Goal: Task Accomplishment & Management: Use online tool/utility

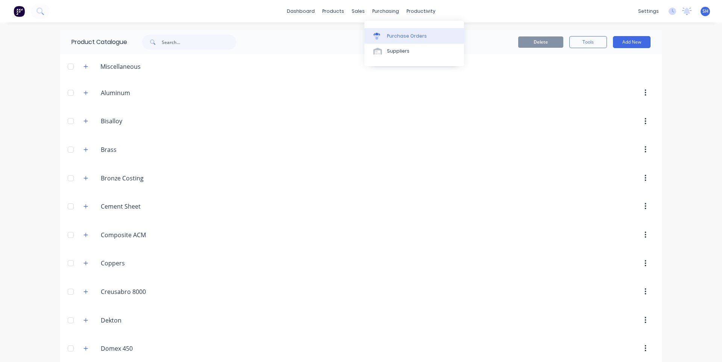
click at [389, 35] on div "Purchase Orders" at bounding box center [407, 36] width 40 height 7
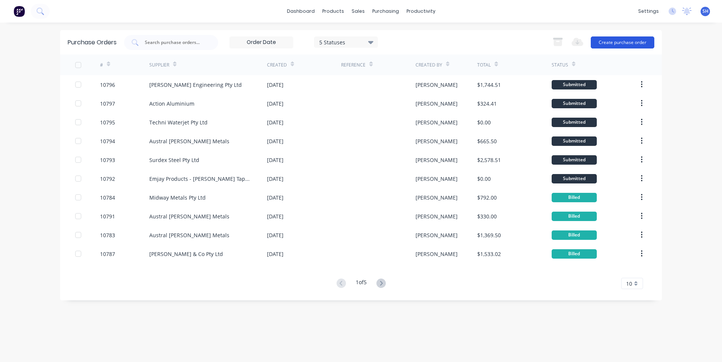
click at [617, 41] on button "Create purchase order" at bounding box center [623, 42] width 64 height 12
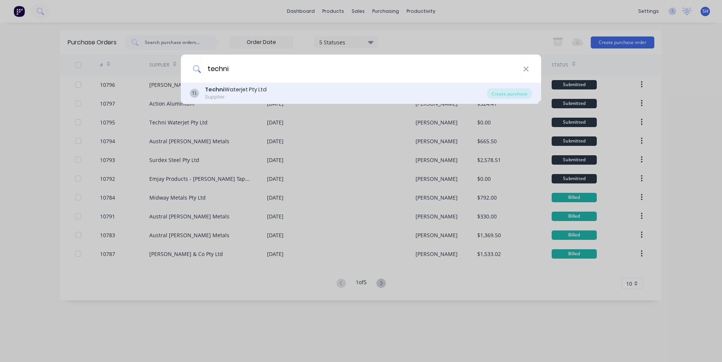
type input "techni"
click at [238, 91] on div "Techni Waterjet Pty Ltd" at bounding box center [236, 90] width 62 height 8
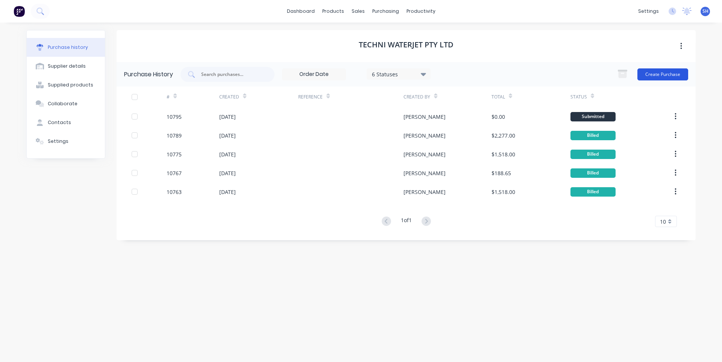
click at [652, 73] on button "Create Purchase" at bounding box center [663, 74] width 51 height 12
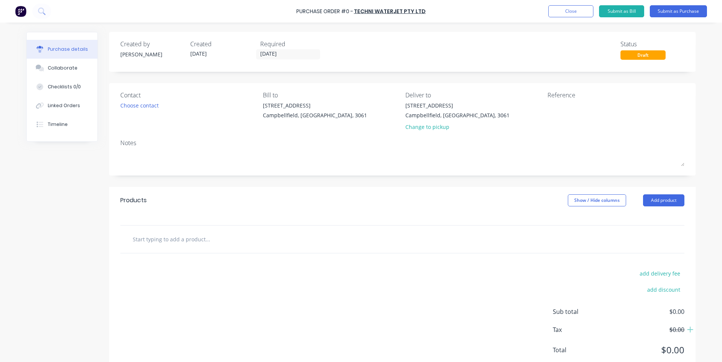
click at [197, 237] on input "text" at bounding box center [207, 239] width 151 height 15
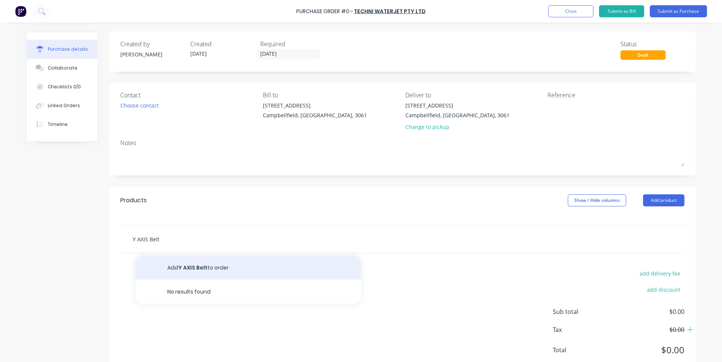
type input "Y AXIS Belt"
click at [191, 265] on button "Add Y AXIS Belt to order" at bounding box center [248, 268] width 226 height 24
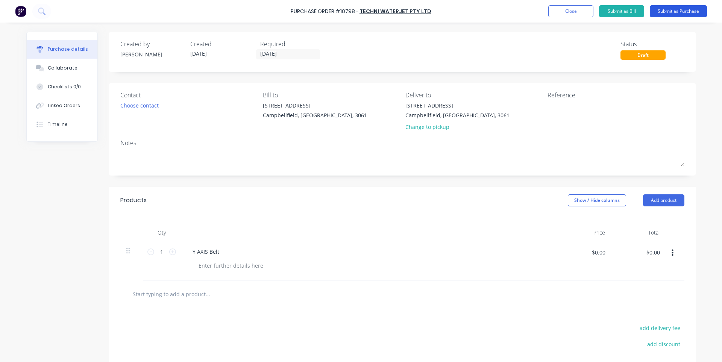
click at [669, 13] on button "Submit as Purchase" at bounding box center [678, 11] width 57 height 12
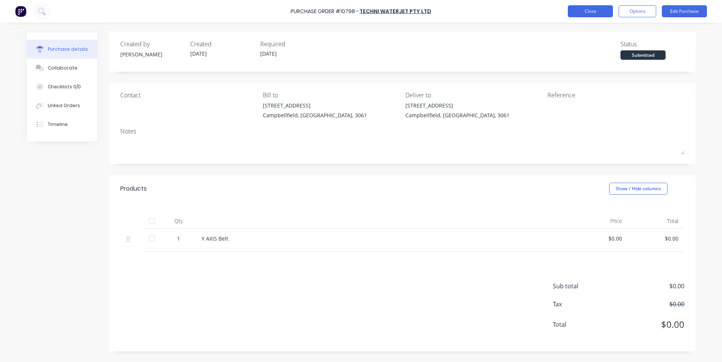
click at [598, 14] on button "Close" at bounding box center [590, 11] width 45 height 12
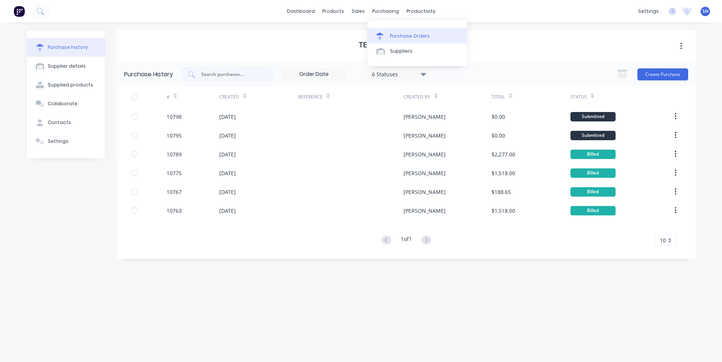
click at [405, 33] on div "Purchase Orders" at bounding box center [410, 36] width 40 height 7
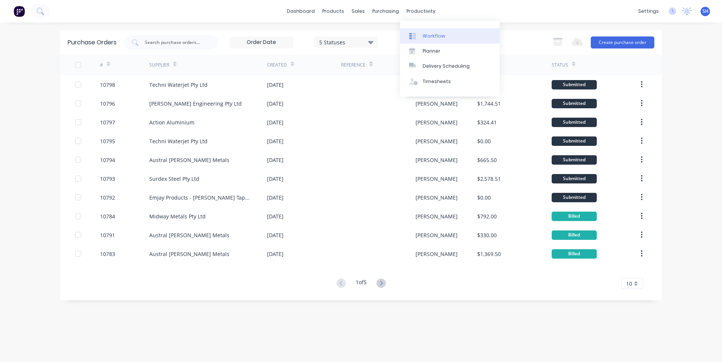
click at [428, 39] on div "Workflow" at bounding box center [434, 36] width 23 height 7
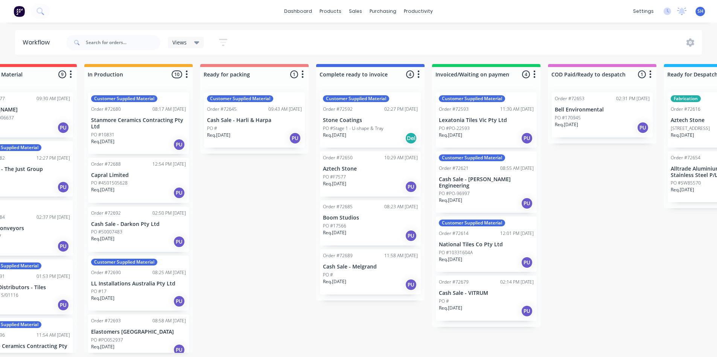
scroll to position [0, 438]
